Goal: Task Accomplishment & Management: Manage account settings

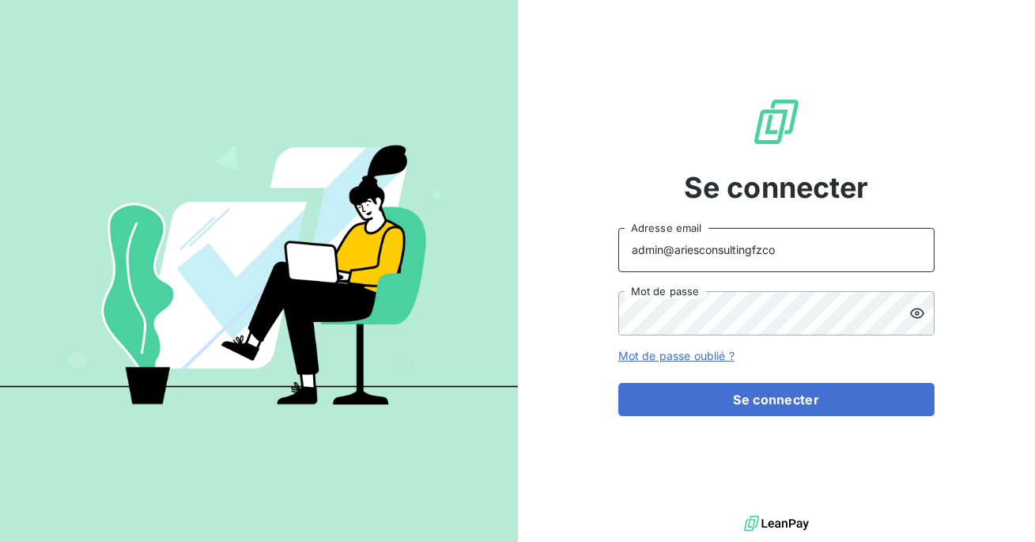
click at [776, 249] on input "admin@ariesconsultingfzco" at bounding box center [776, 250] width 316 height 44
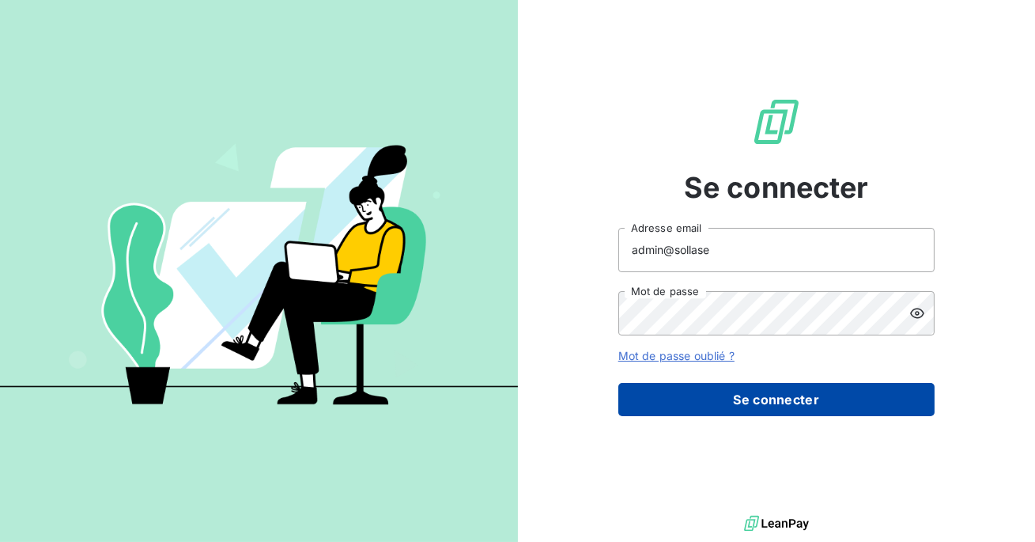
type input "admin@sollase"
click at [769, 414] on button "Se connecter" at bounding box center [776, 399] width 316 height 33
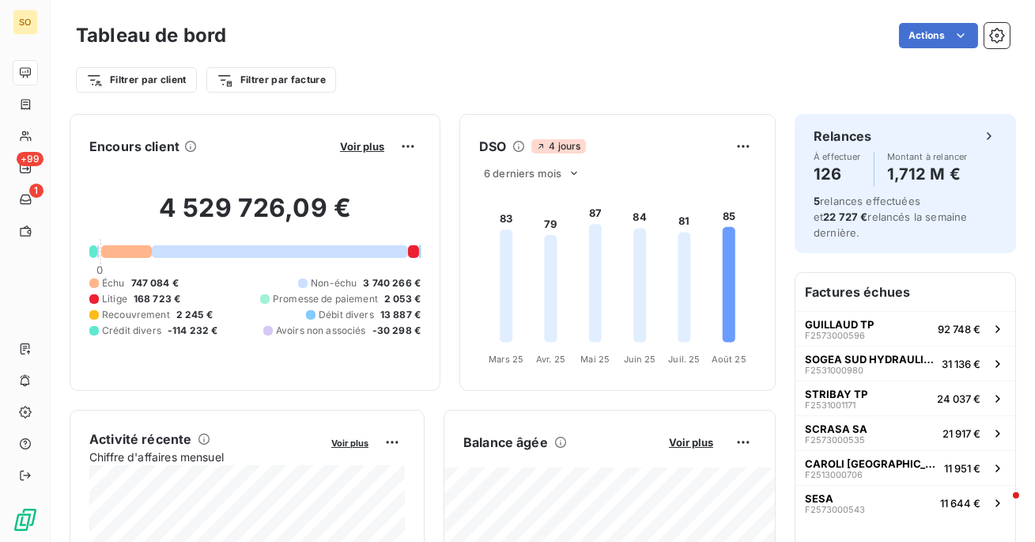
scroll to position [2, 0]
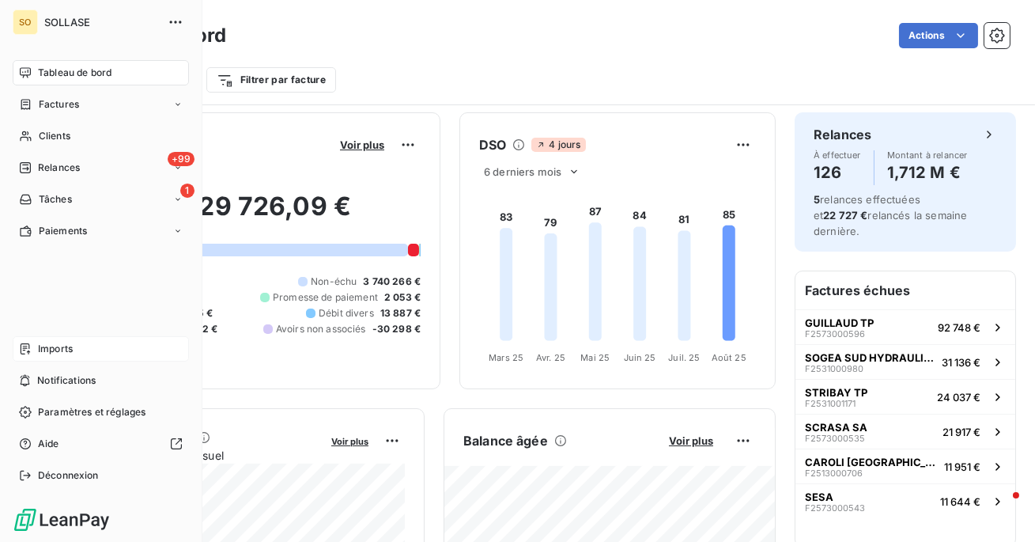
click at [28, 348] on icon at bounding box center [25, 348] width 13 height 13
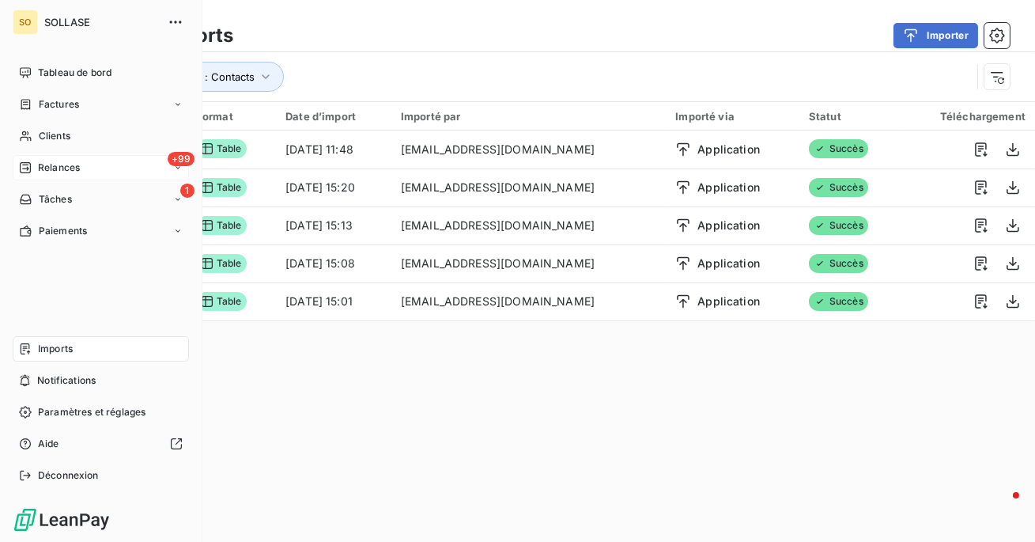
click at [78, 169] on span "Relances" at bounding box center [59, 168] width 42 height 14
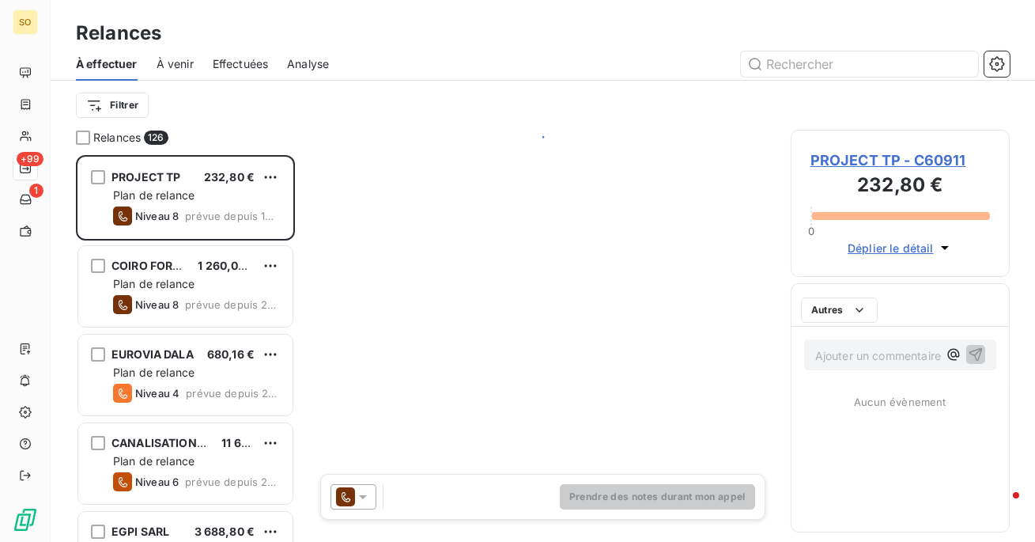
scroll to position [387, 219]
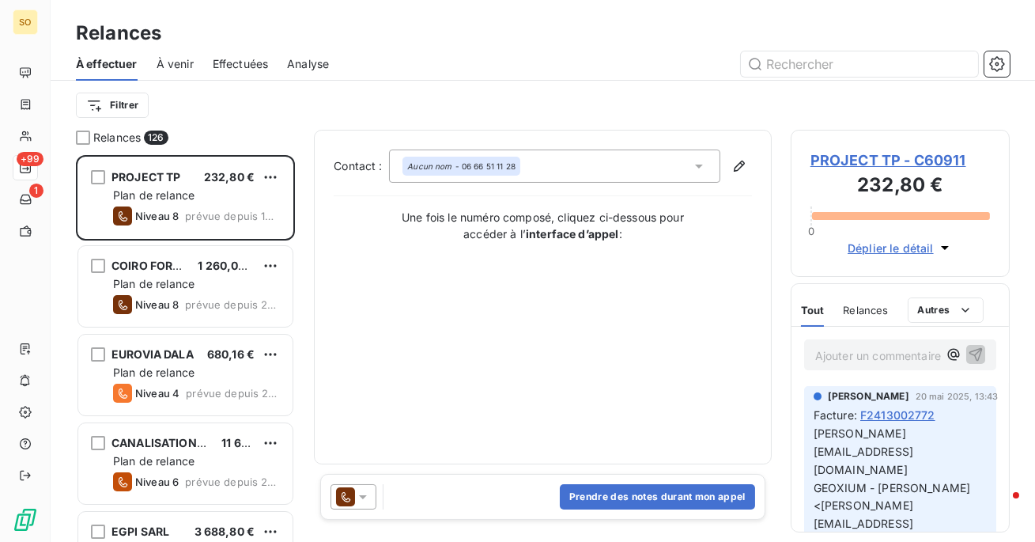
click at [304, 64] on span "Analyse" at bounding box center [308, 64] width 42 height 16
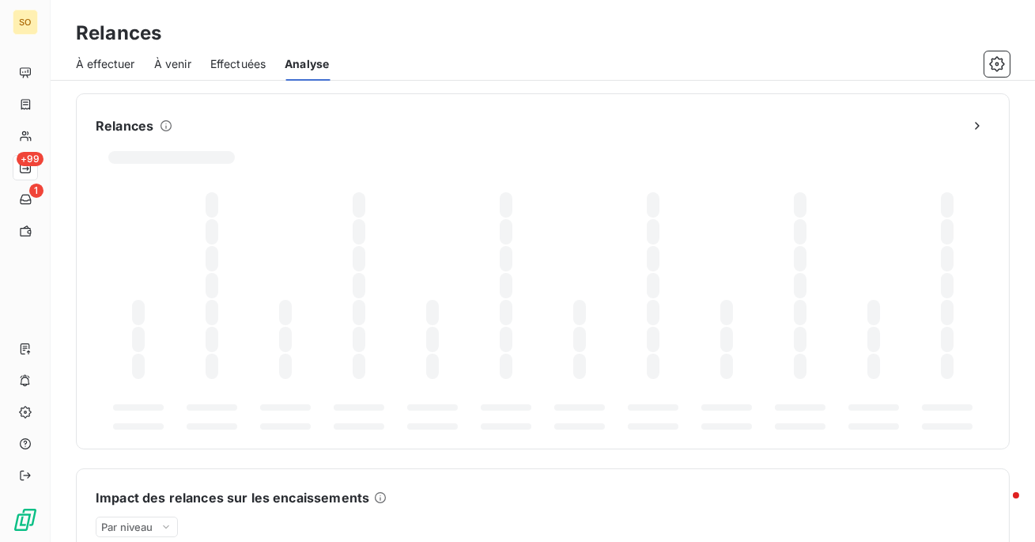
click at [239, 68] on span "Effectuées" at bounding box center [238, 64] width 56 height 16
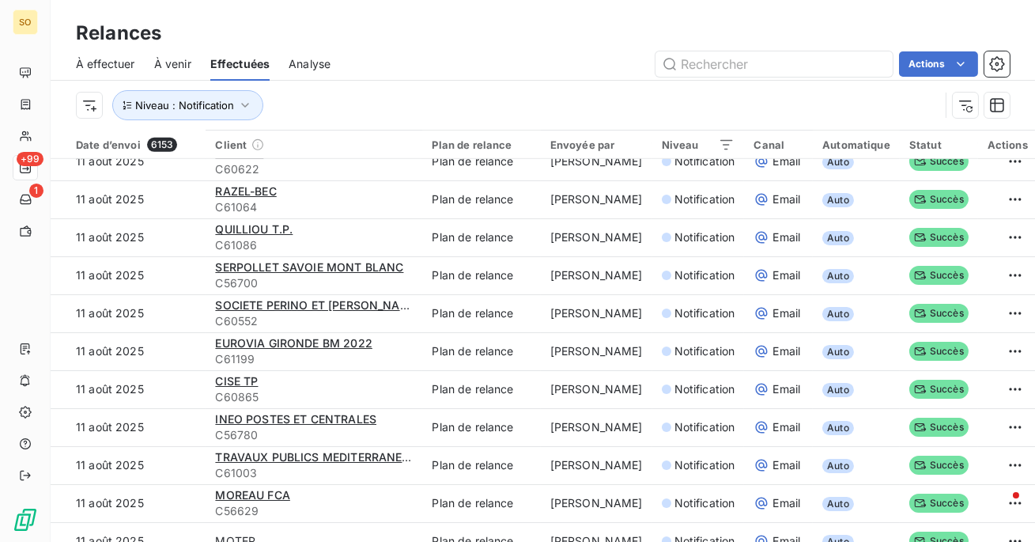
scroll to position [1487, 0]
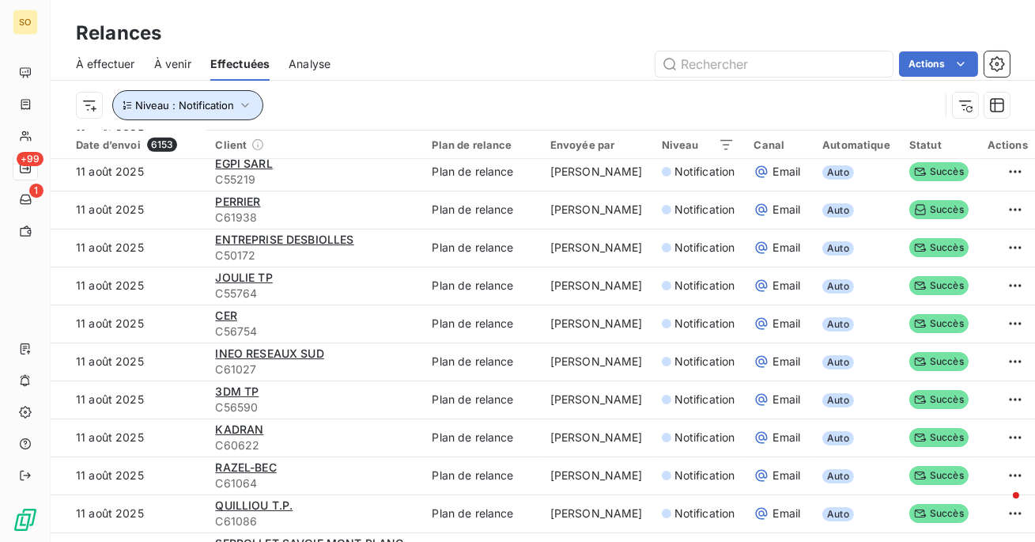
click at [217, 112] on button "Niveau : Notification" at bounding box center [187, 105] width 151 height 30
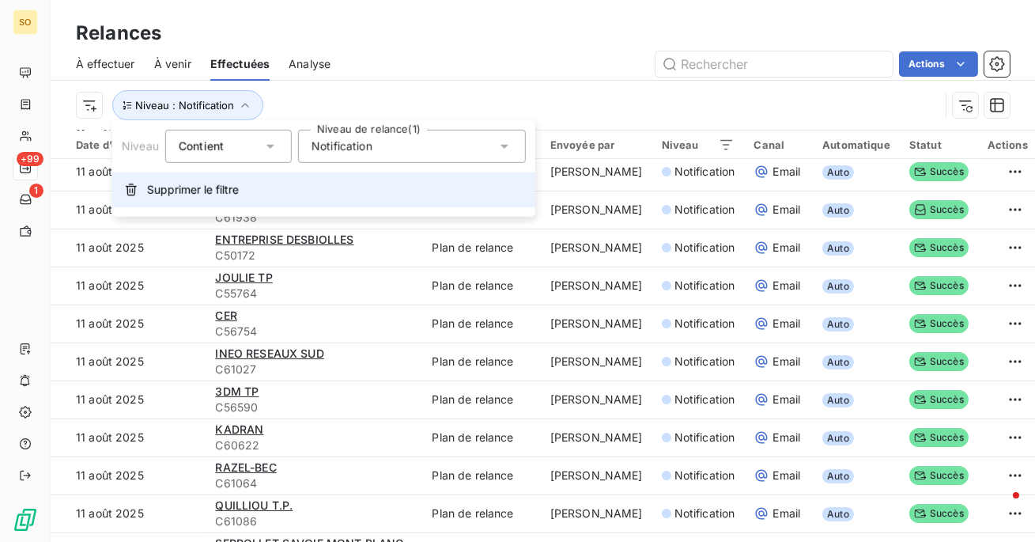
click at [203, 196] on span "Supprimer le filtre" at bounding box center [193, 190] width 92 height 16
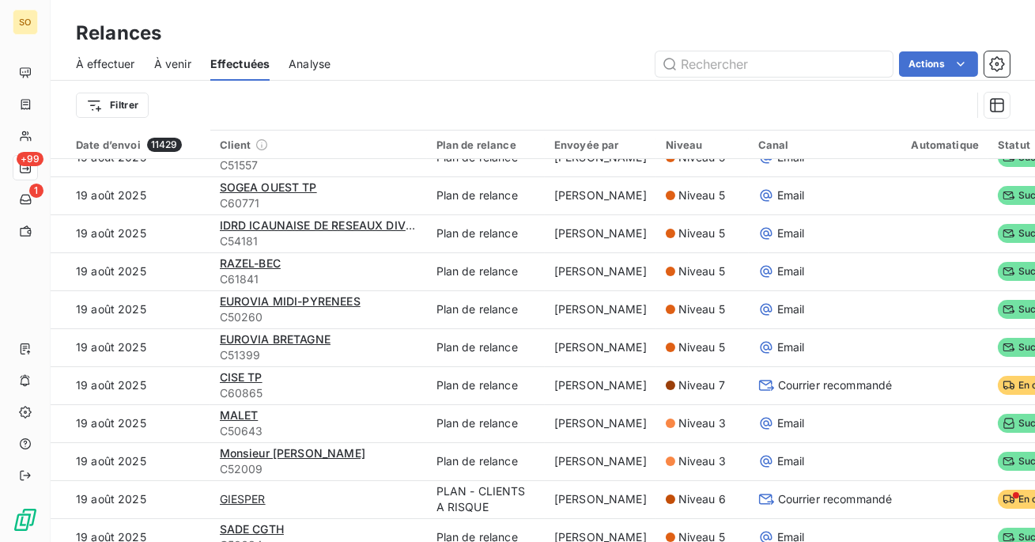
scroll to position [0, 0]
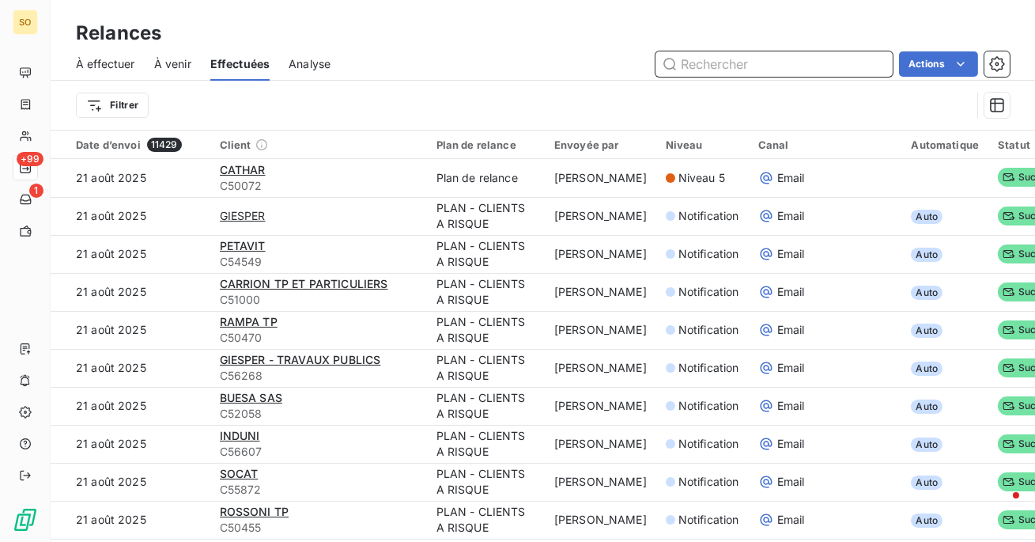
click at [770, 62] on input "text" at bounding box center [774, 63] width 237 height 25
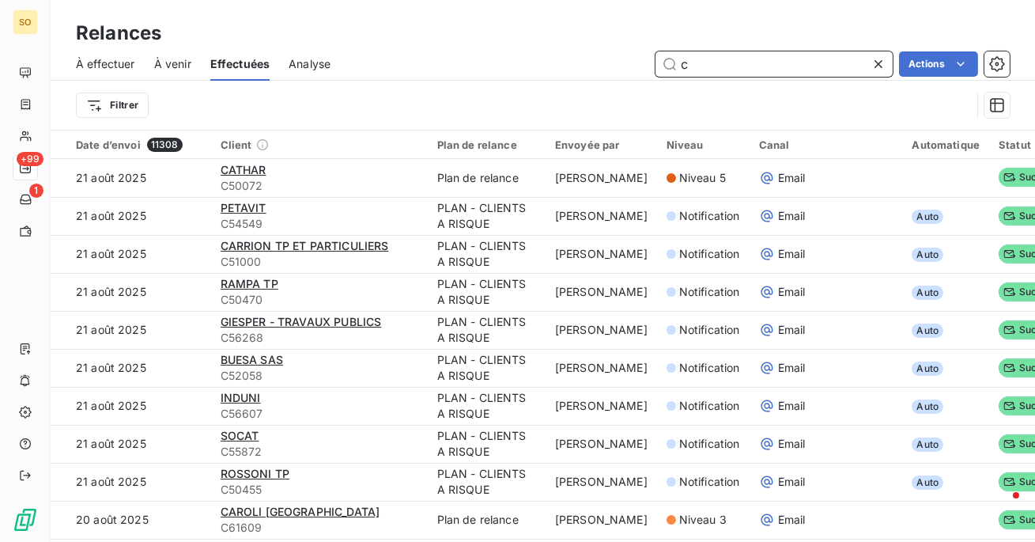
type input "c"
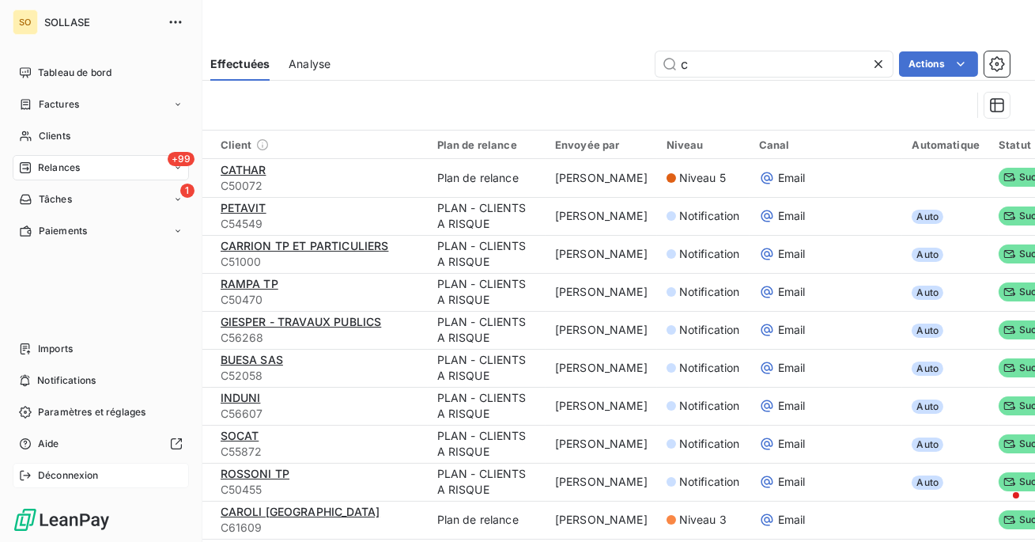
click at [37, 485] on div "Déconnexion" at bounding box center [101, 475] width 176 height 25
